Goal: Task Accomplishment & Management: Manage account settings

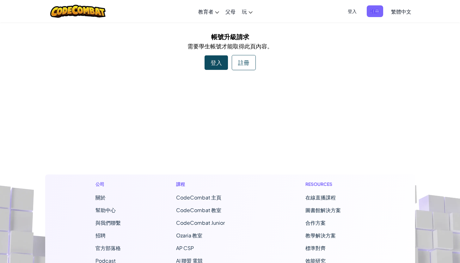
click at [214, 65] on div "登入" at bounding box center [215, 62] width 23 height 15
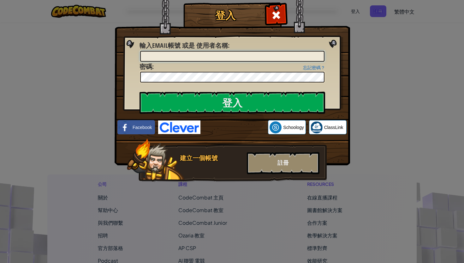
click at [173, 56] on input "輸入Email帳號 或是 使用者名稱 :" at bounding box center [232, 56] width 184 height 11
type input "Evan101229"
drag, startPoint x: 175, startPoint y: 58, endPoint x: 131, endPoint y: 56, distance: 43.7
click at [131, 56] on div "登入 未知錯誤。 輸入Email帳號 或是 使用者名稱 : Evan101229 忘記密碼？ 密碼 : 登入 登入中 Facebook Schoology C…" at bounding box center [232, 101] width 210 height 184
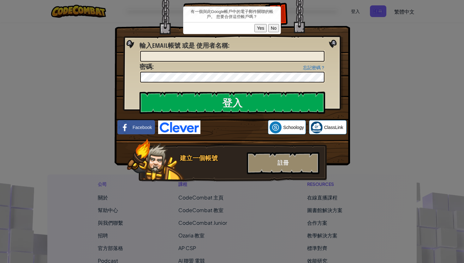
click at [262, 27] on button "Yes" at bounding box center [261, 28] width 12 height 8
